Goal: Use online tool/utility: Utilize a website feature to perform a specific function

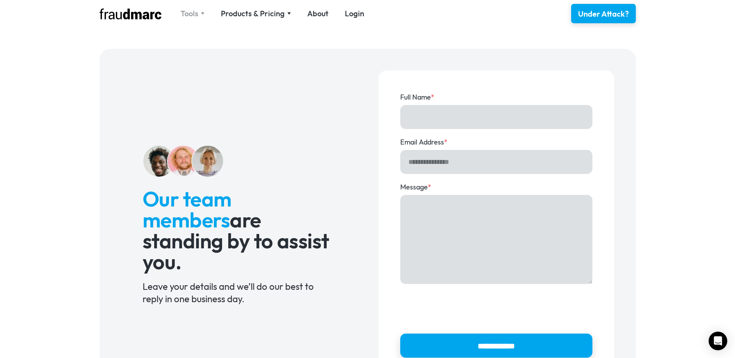
click at [189, 13] on div "Tools" at bounding box center [190, 13] width 18 height 11
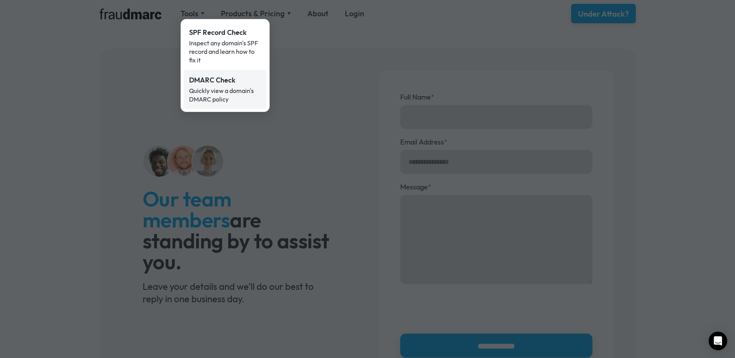
click at [207, 91] on div "Quickly view a domain's DMARC policy" at bounding box center [225, 94] width 72 height 17
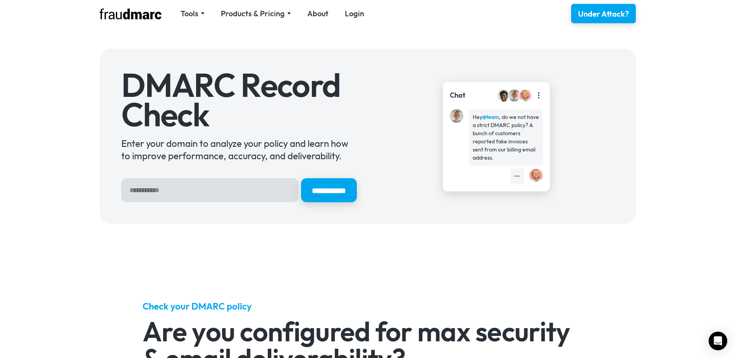
click at [162, 193] on input "Hero Sign Up Form" at bounding box center [209, 190] width 177 height 24
type input "**********"
click at [315, 188] on input "**********" at bounding box center [329, 190] width 59 height 25
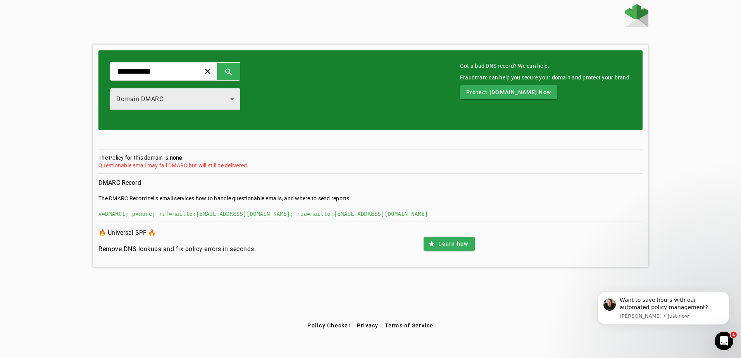
click at [188, 102] on div "Domain DMARC" at bounding box center [173, 99] width 114 height 9
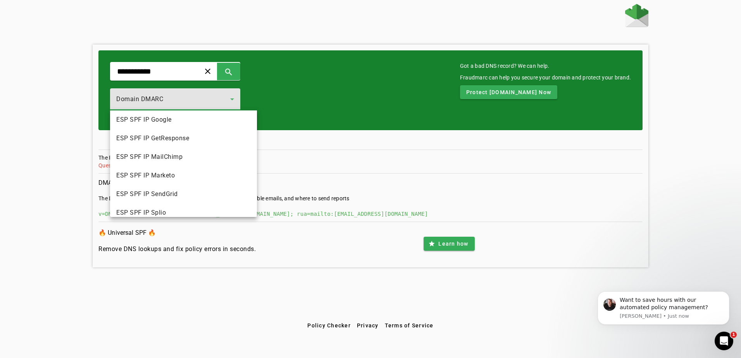
scroll to position [86, 0]
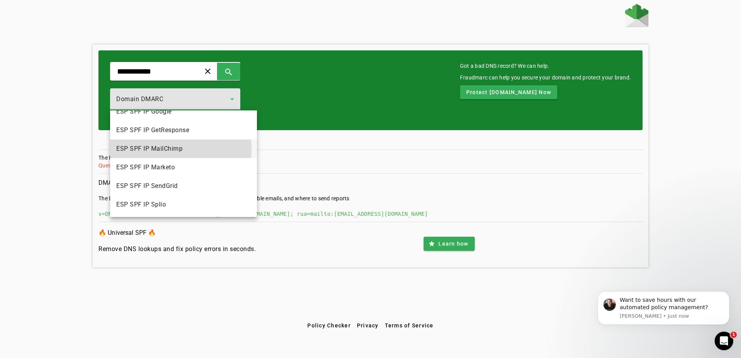
click at [138, 150] on span "ESP SPF IP MailChimp" at bounding box center [149, 148] width 66 height 9
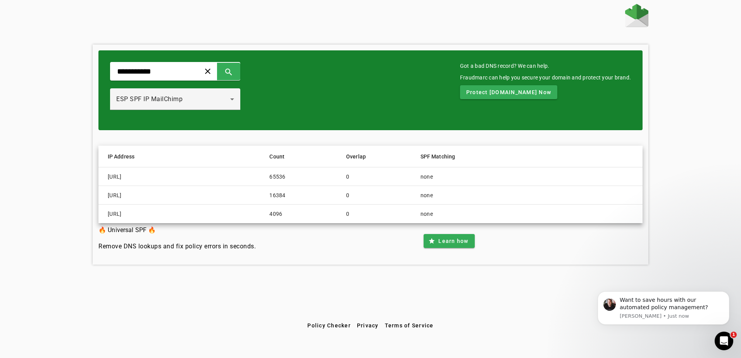
click at [304, 98] on div "**********" at bounding box center [370, 90] width 544 height 80
click at [180, 105] on div "ESP SPF IP MailChimp" at bounding box center [175, 99] width 118 height 22
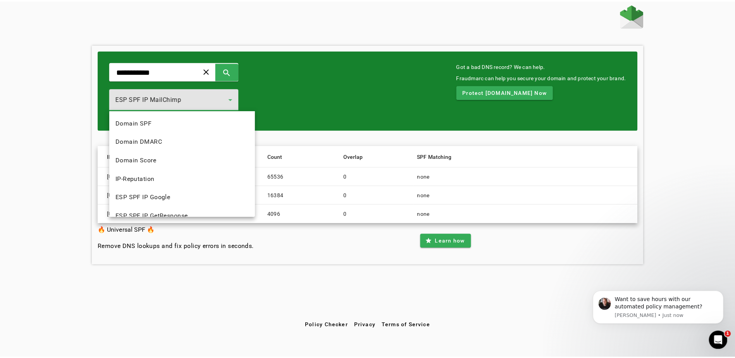
scroll to position [27, 0]
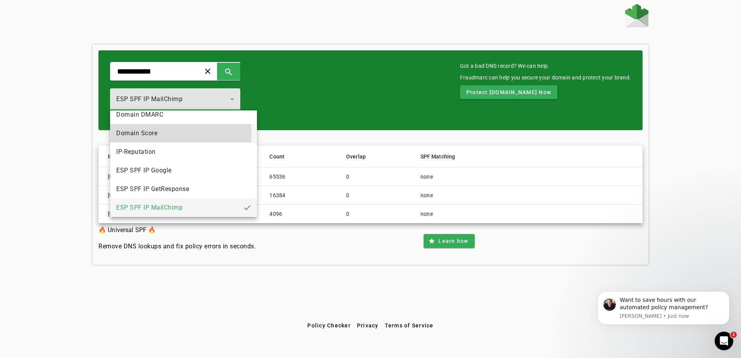
click at [161, 133] on mat-option "Domain Score" at bounding box center [183, 133] width 147 height 19
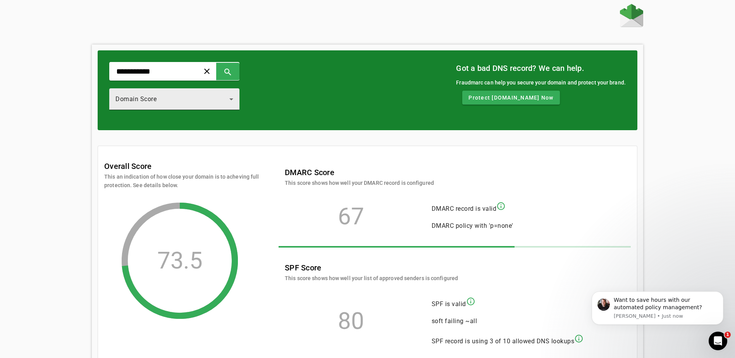
click at [198, 98] on div "Domain Score" at bounding box center [172, 99] width 114 height 9
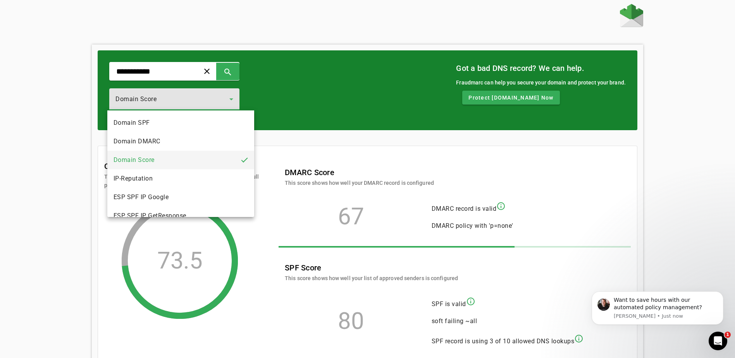
click at [151, 141] on span "Domain DMARC" at bounding box center [137, 141] width 47 height 9
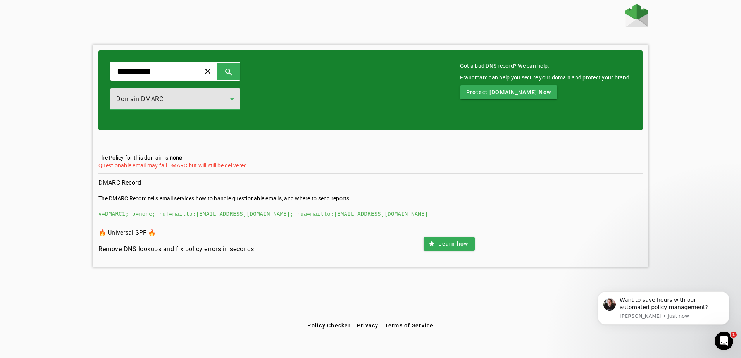
click at [170, 98] on div "Domain DMARC" at bounding box center [173, 99] width 114 height 9
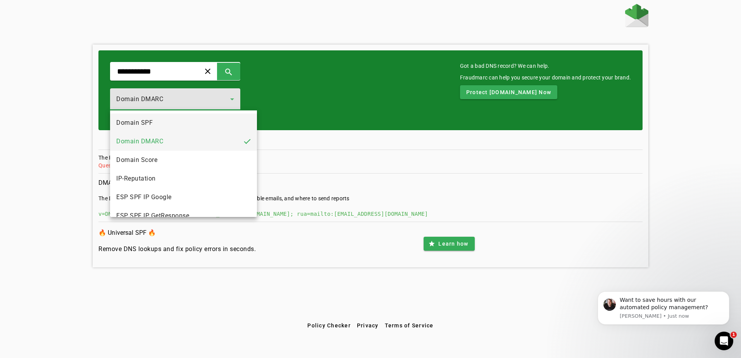
click at [153, 123] on mat-option "Domain SPF" at bounding box center [183, 123] width 147 height 19
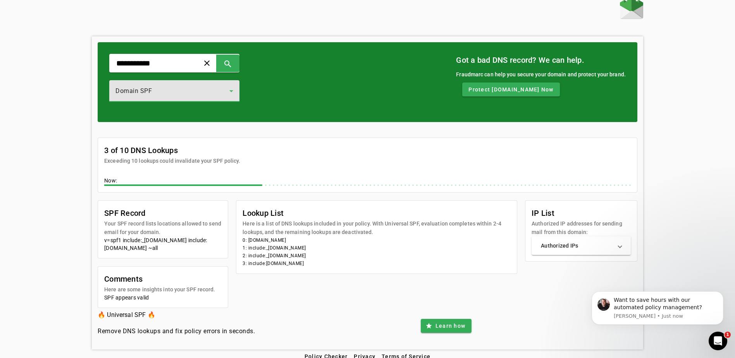
scroll to position [16, 0]
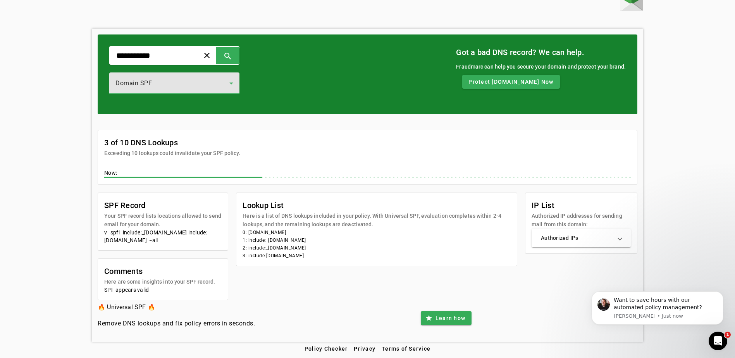
click at [558, 238] on mat-panel-title "Authorized IPs" at bounding box center [576, 238] width 71 height 8
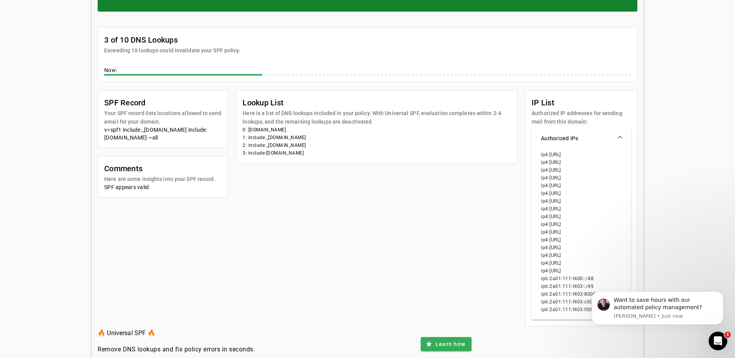
scroll to position [133, 0]
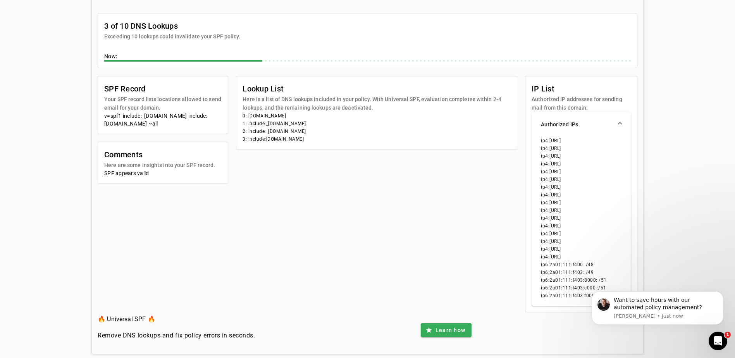
click at [437, 225] on div "SPF Record Your SPF record lists locations allowed to send email for your domai…" at bounding box center [368, 194] width 540 height 236
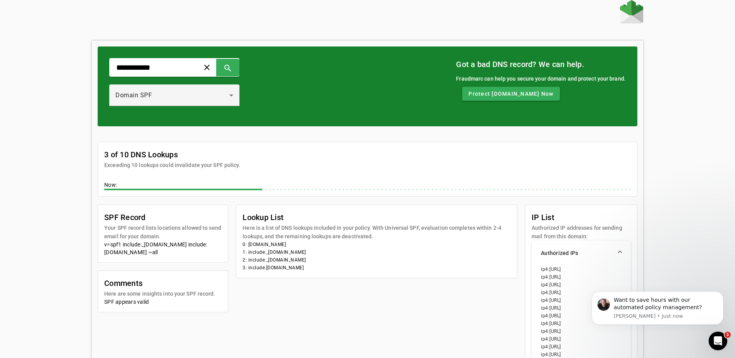
scroll to position [0, 0]
